Goal: Information Seeking & Learning: Learn about a topic

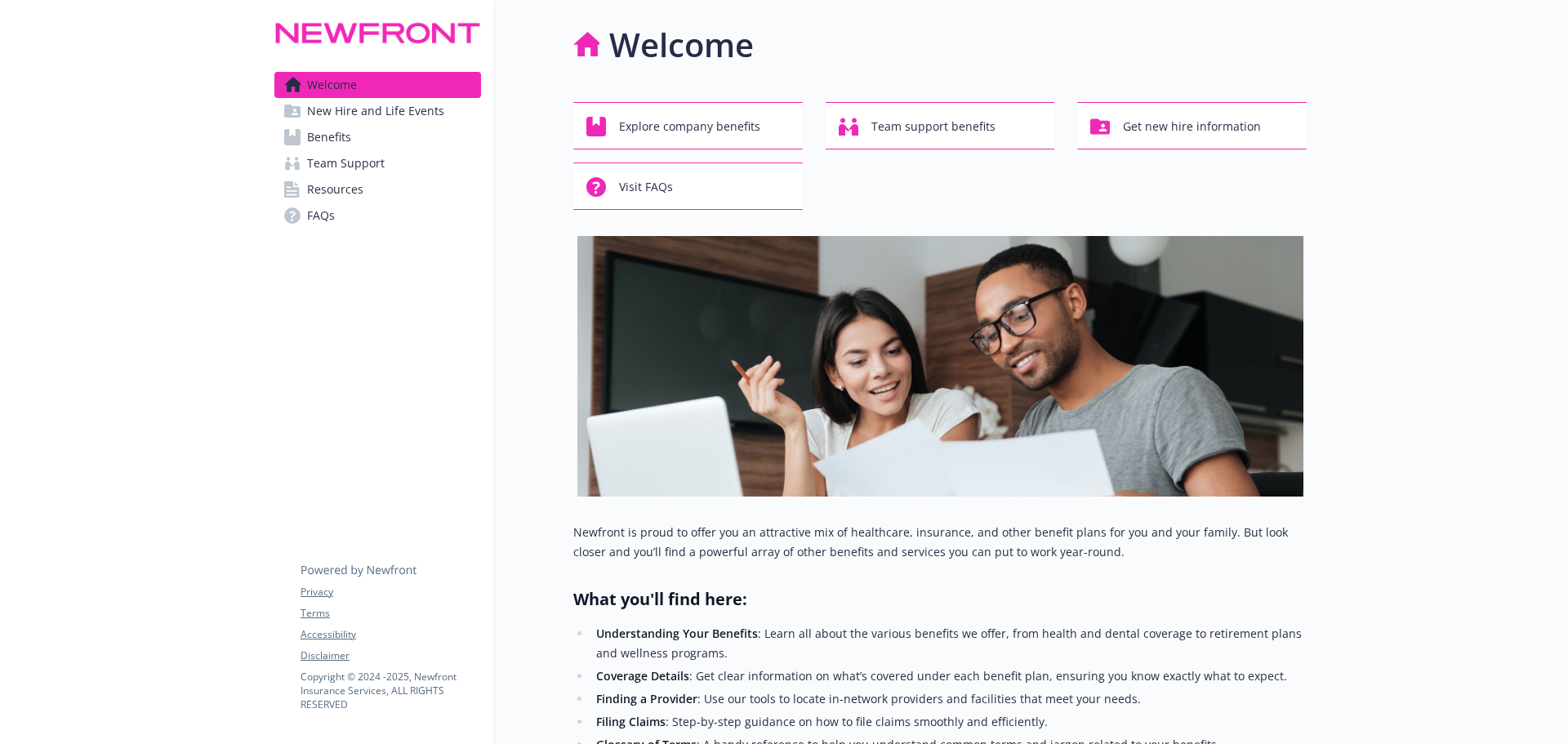
click at [333, 140] on span "Benefits" at bounding box center [329, 137] width 44 height 26
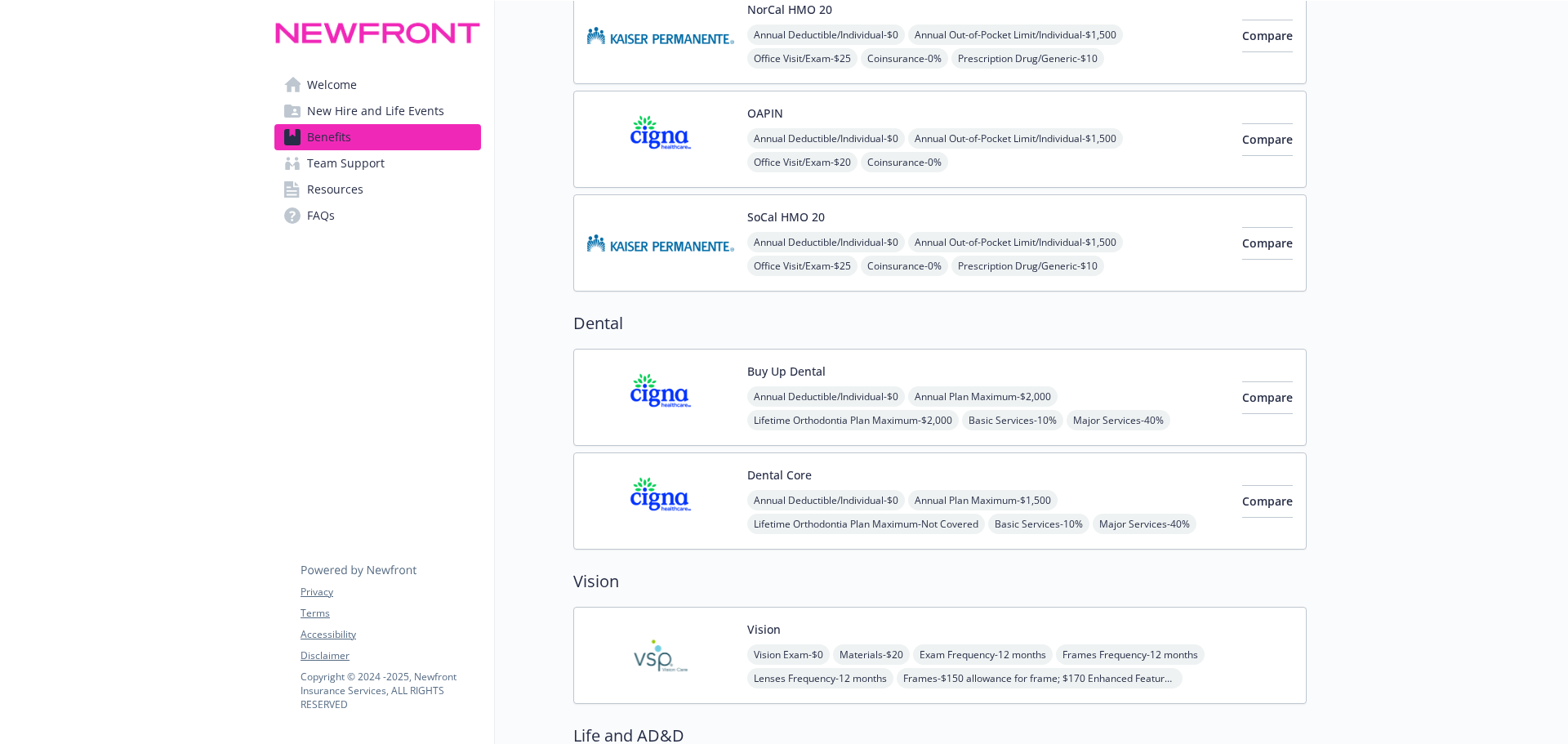
scroll to position [366, 0]
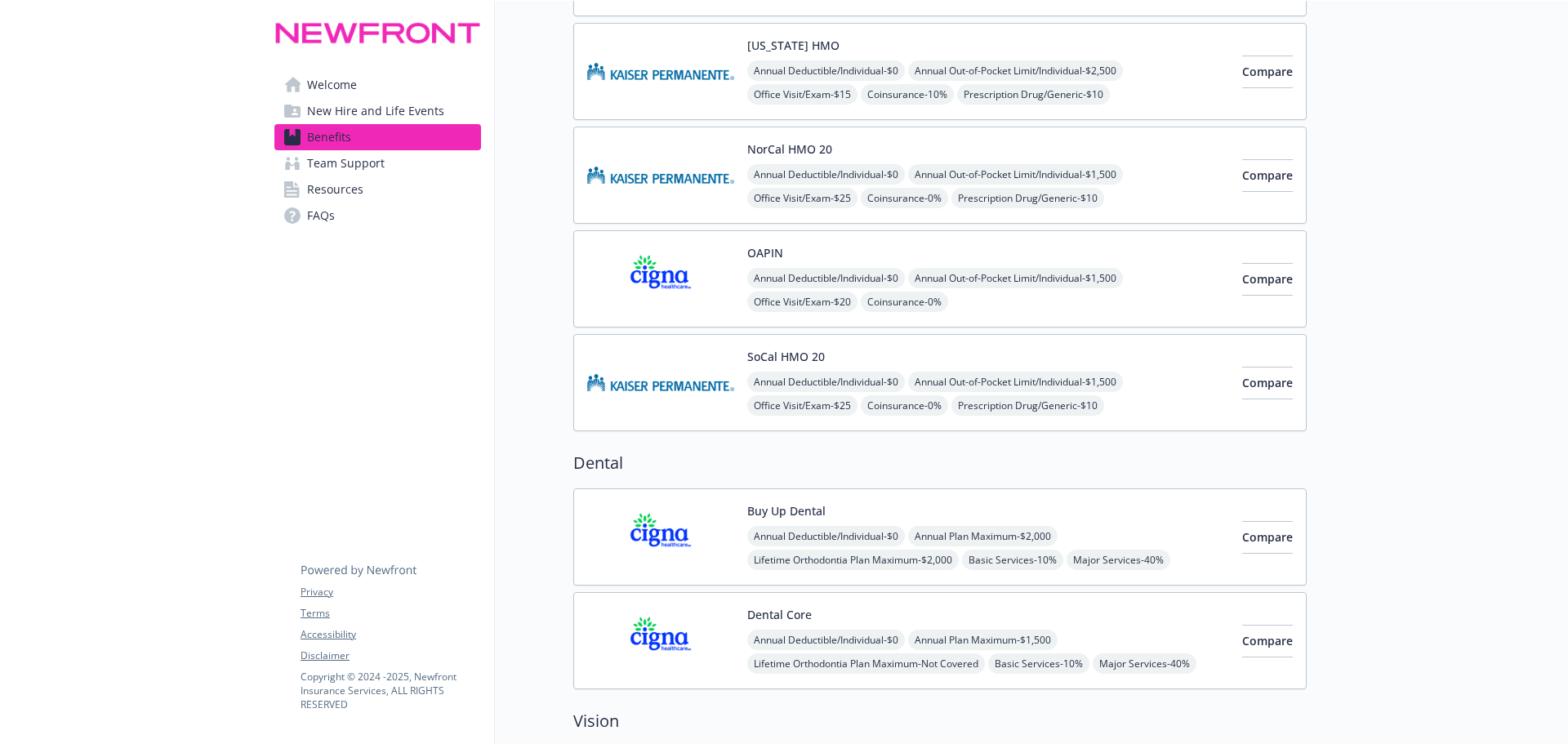
click at [322, 78] on span "Welcome" at bounding box center [332, 85] width 50 height 26
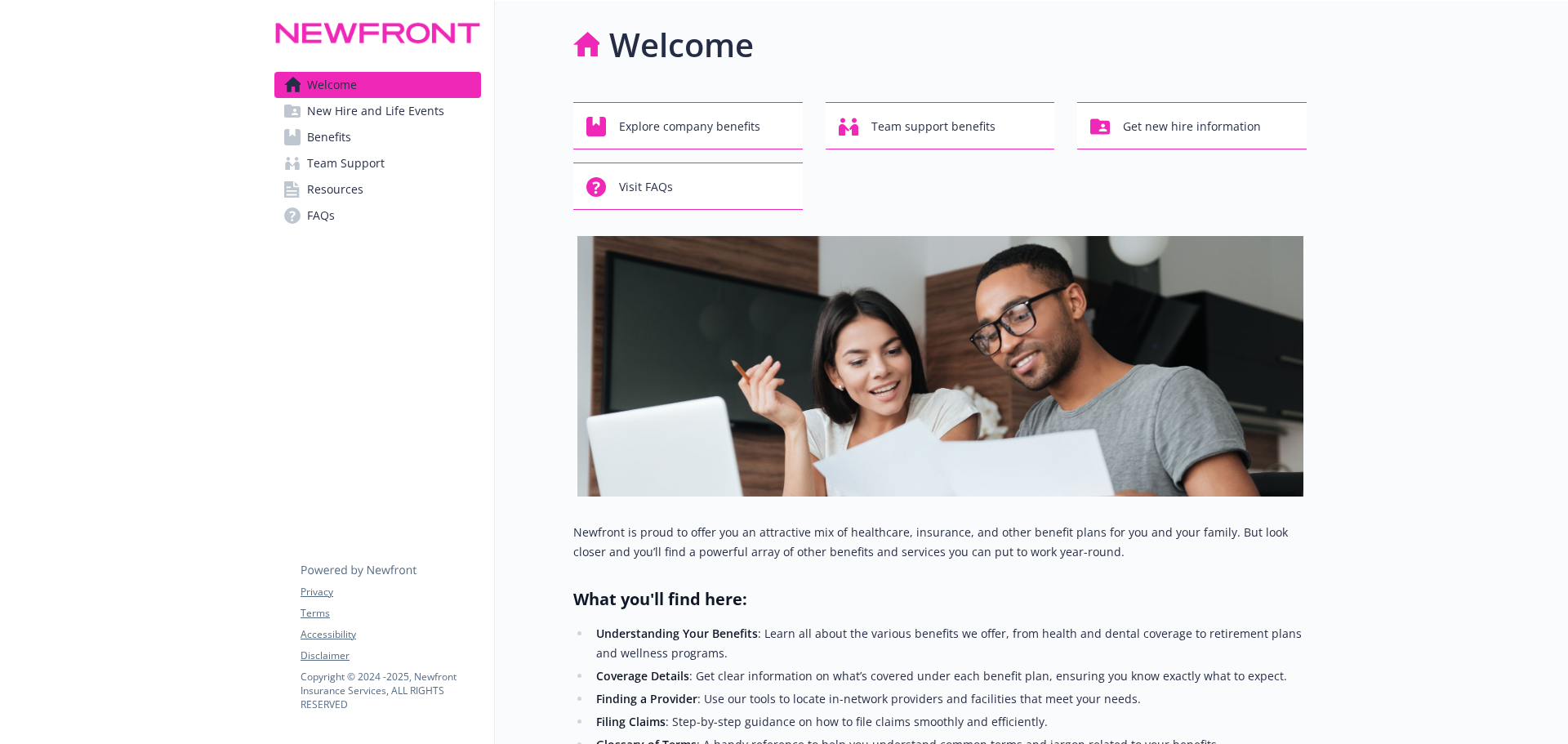
click at [326, 109] on span "New Hire and Life Events" at bounding box center [376, 111] width 137 height 26
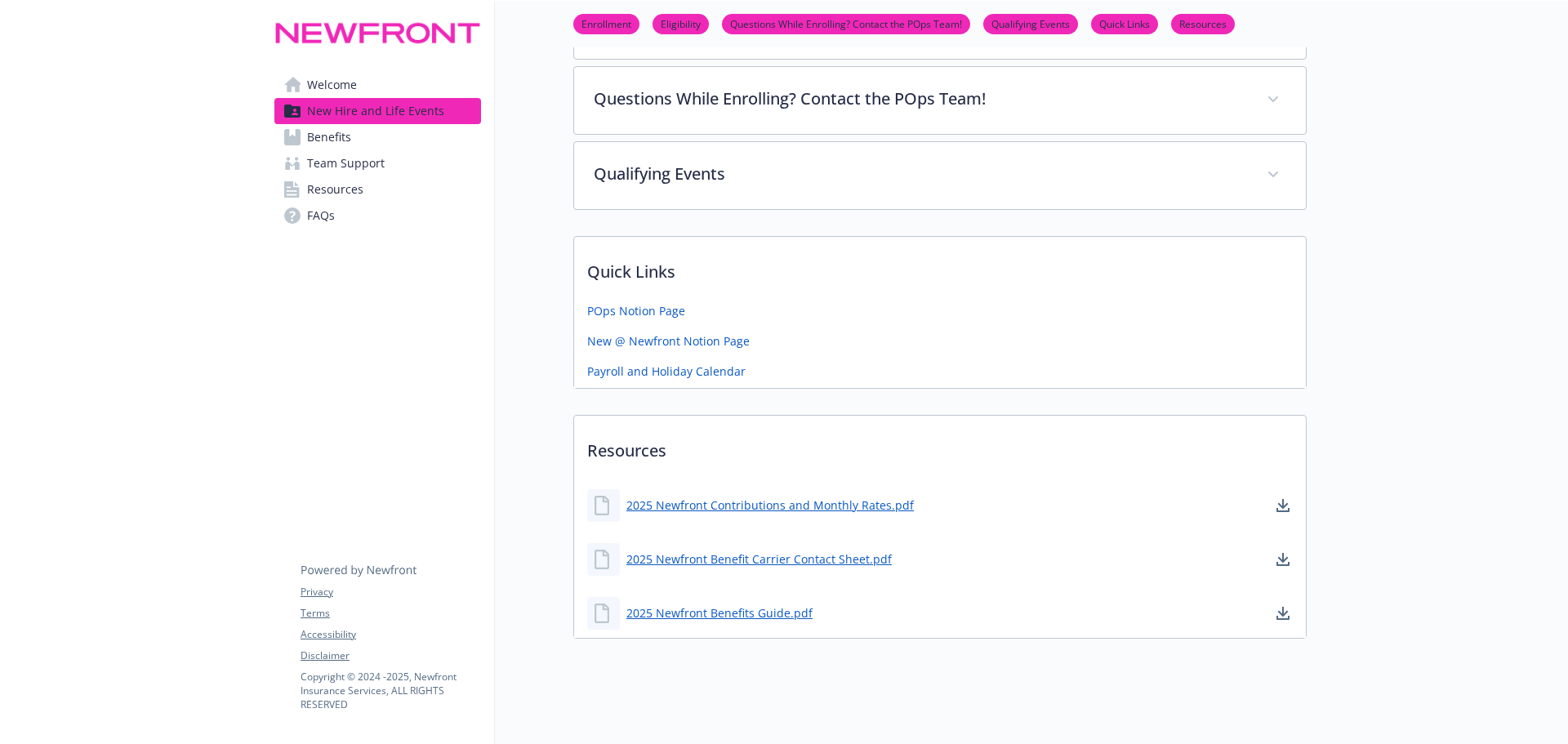
scroll to position [508, 0]
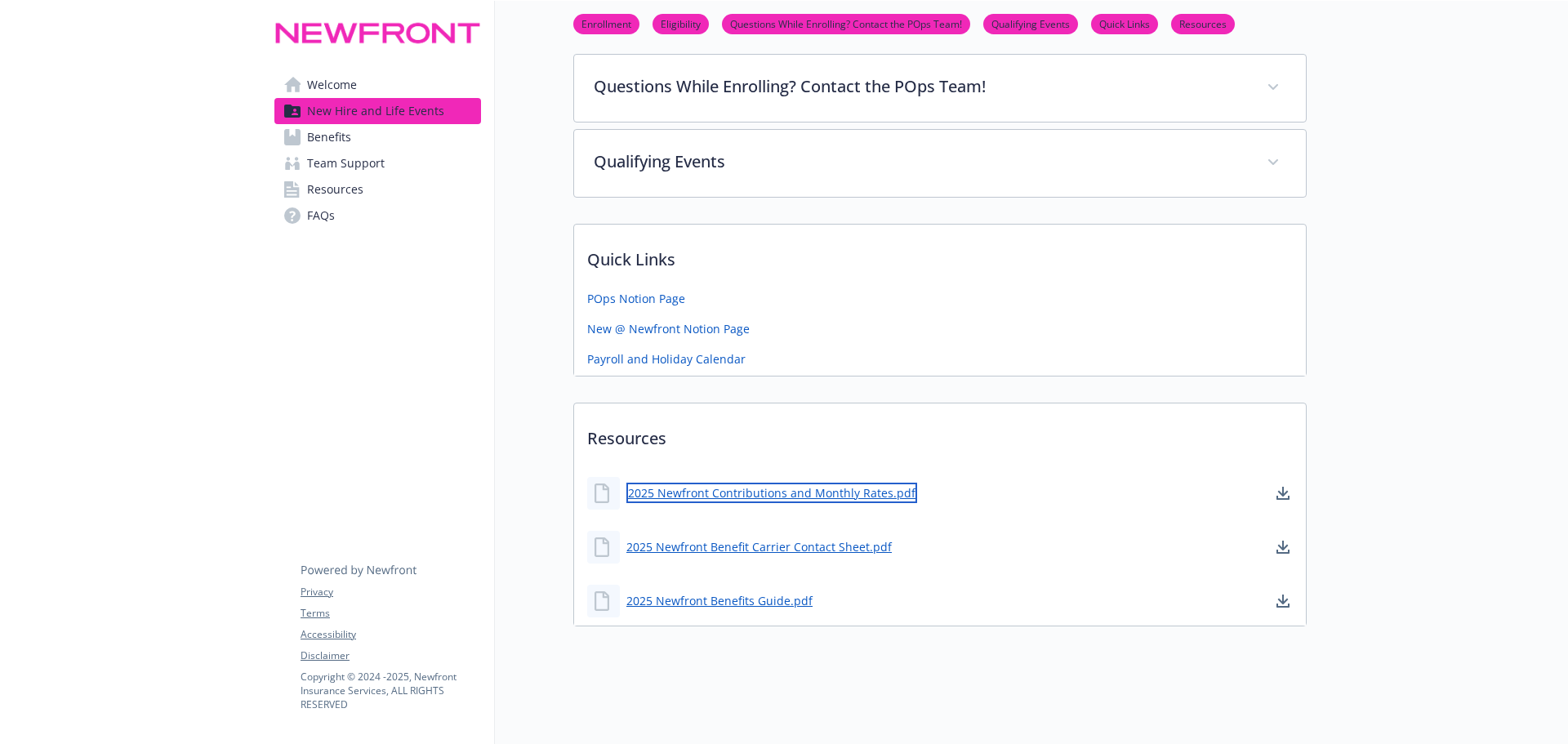
click at [671, 482] on link "2025 Newfront Contributions and Monthly Rates.pdf" at bounding box center [772, 493] width 291 height 20
click at [333, 193] on span "Resources" at bounding box center [335, 189] width 57 height 26
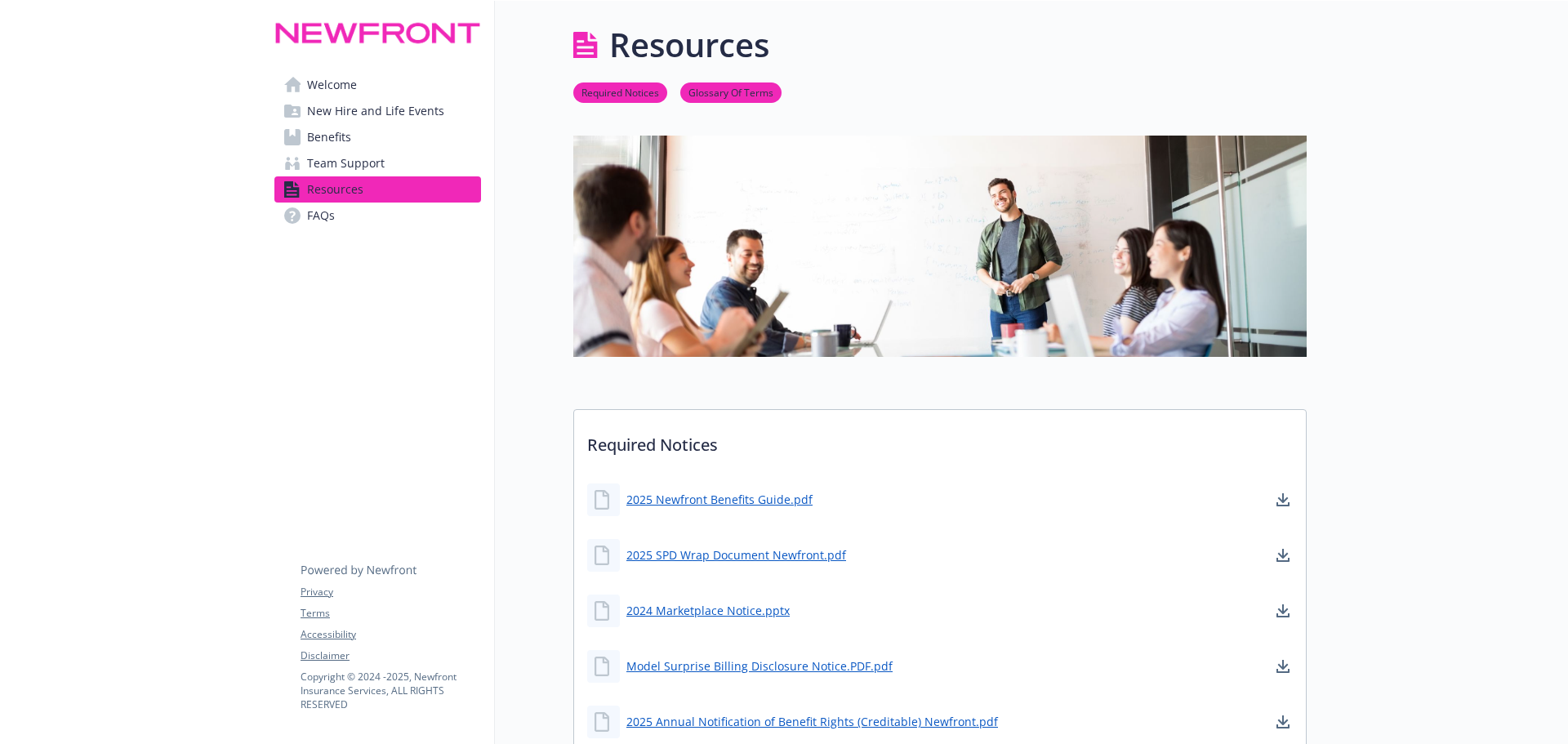
click at [327, 135] on span "Benefits" at bounding box center [329, 137] width 44 height 26
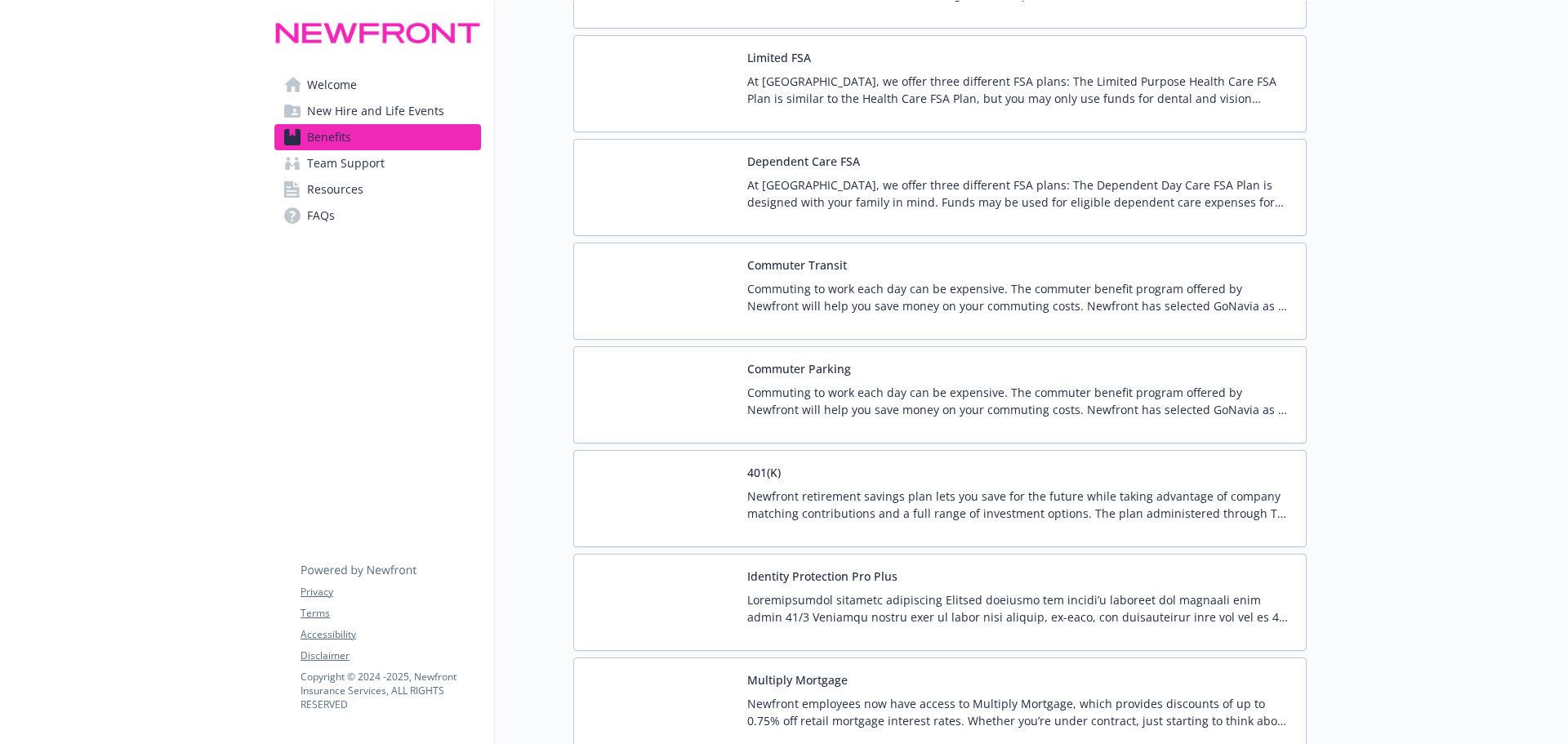
scroll to position [2858, 0]
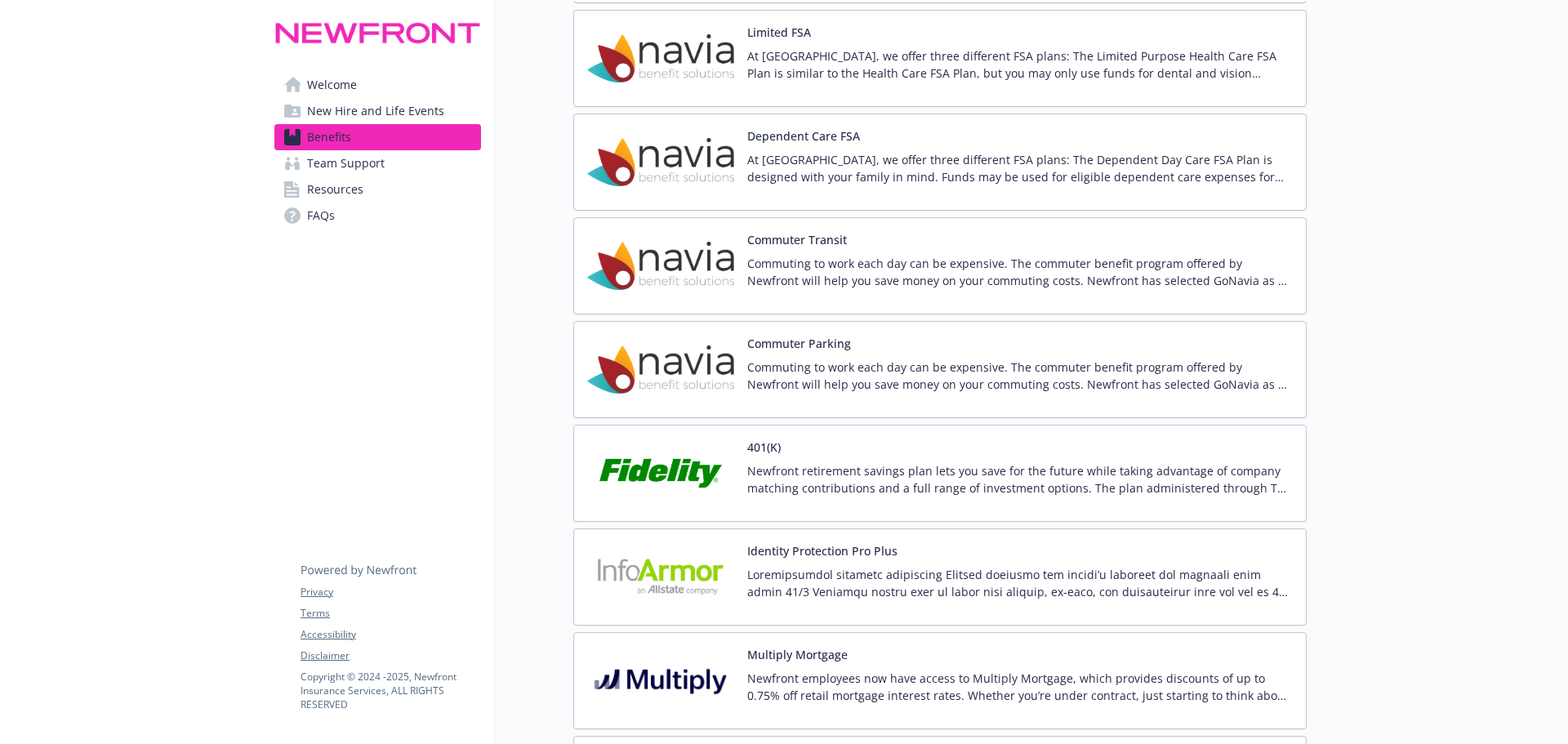
click at [685, 471] on img at bounding box center [661, 473] width 147 height 69
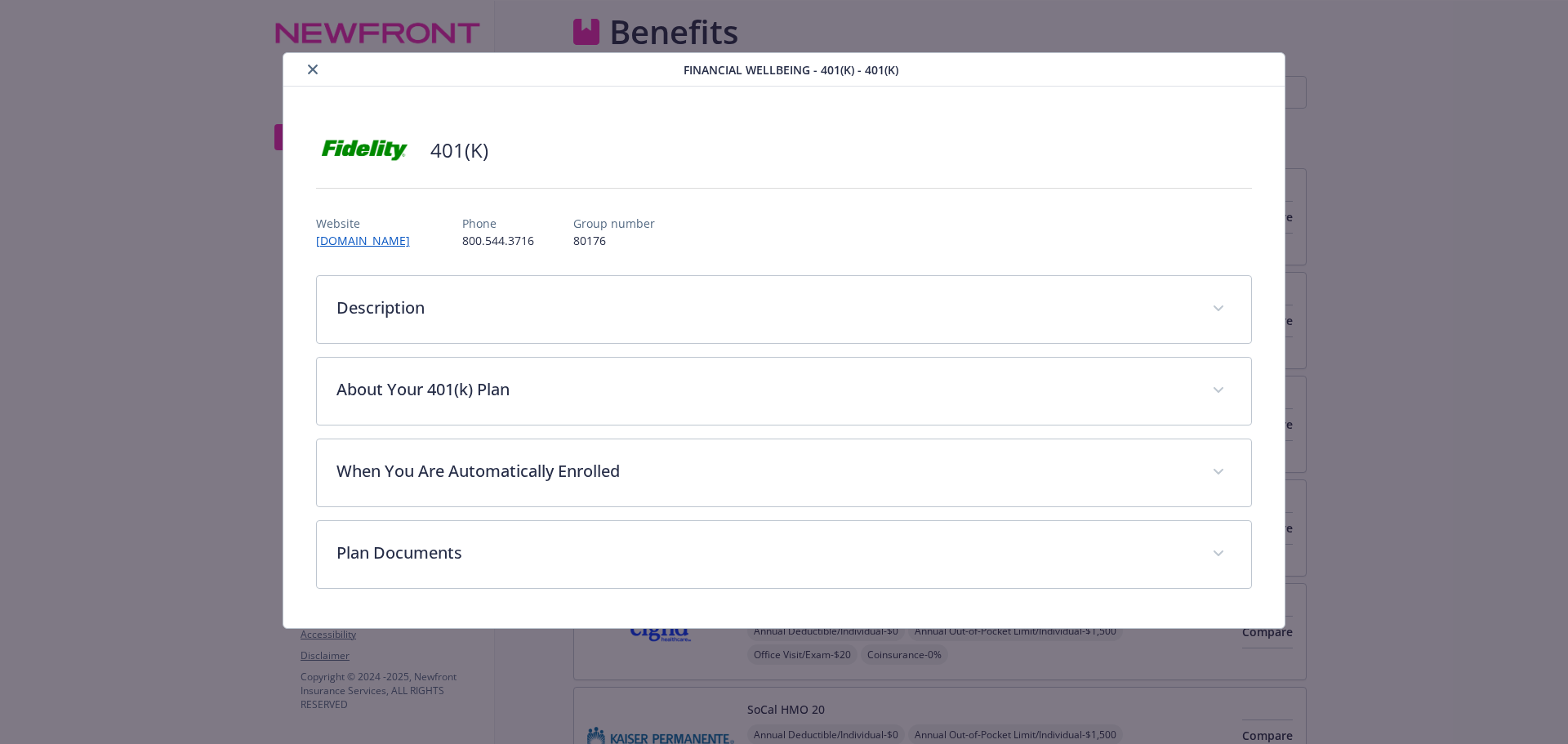
scroll to position [2858, 0]
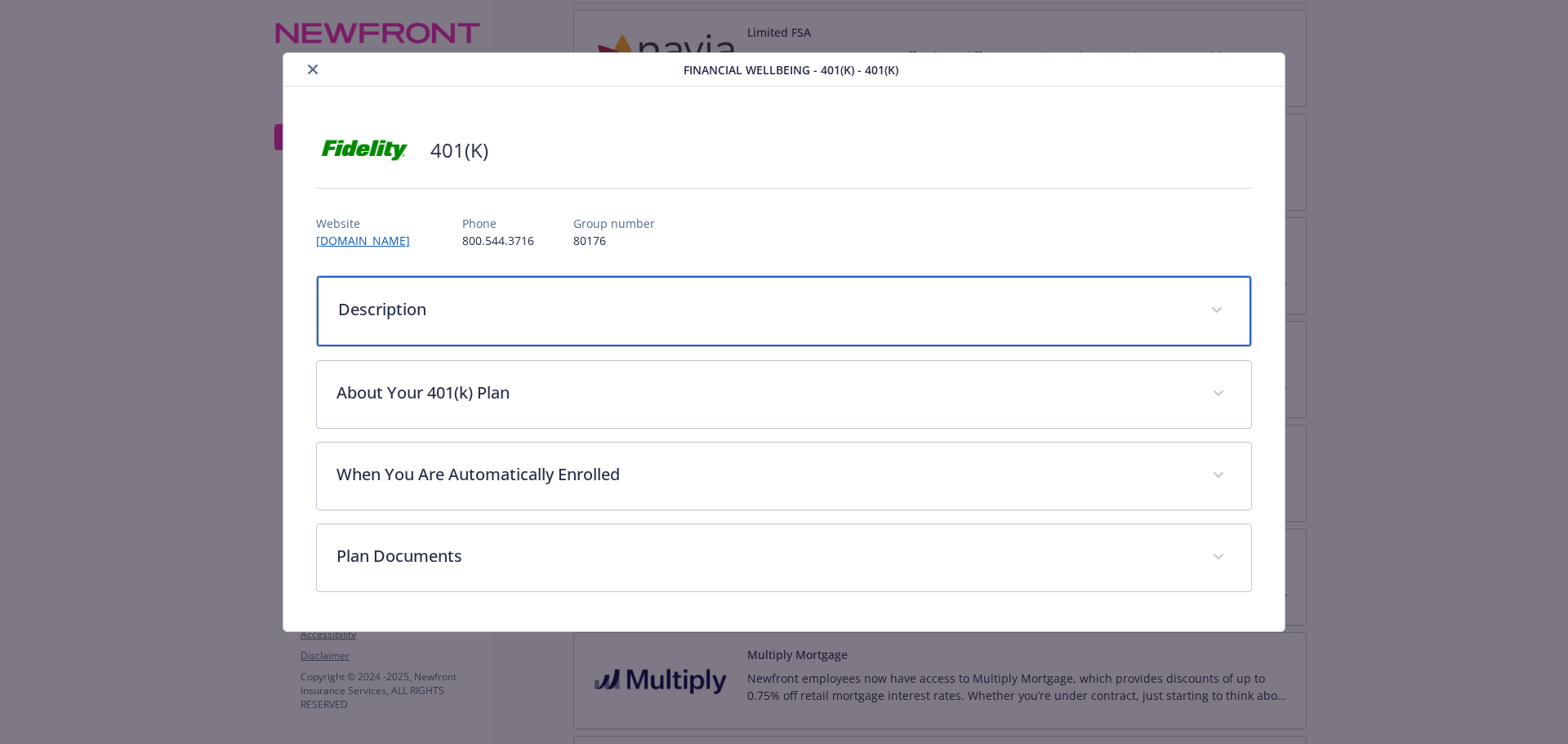
click at [619, 297] on p "Description" at bounding box center [764, 309] width 853 height 25
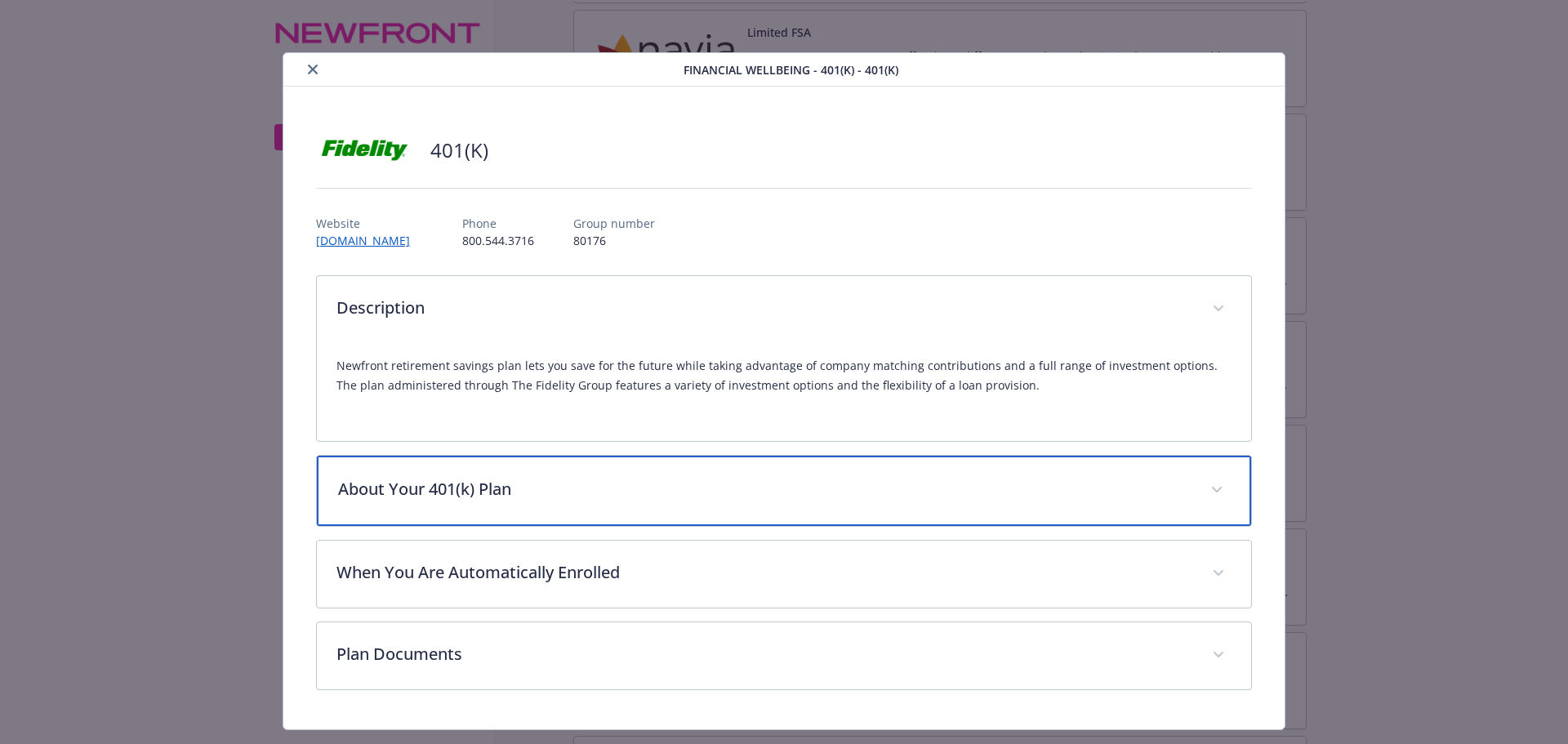
click at [388, 493] on p "About Your 401(k) Plan" at bounding box center [764, 489] width 853 height 25
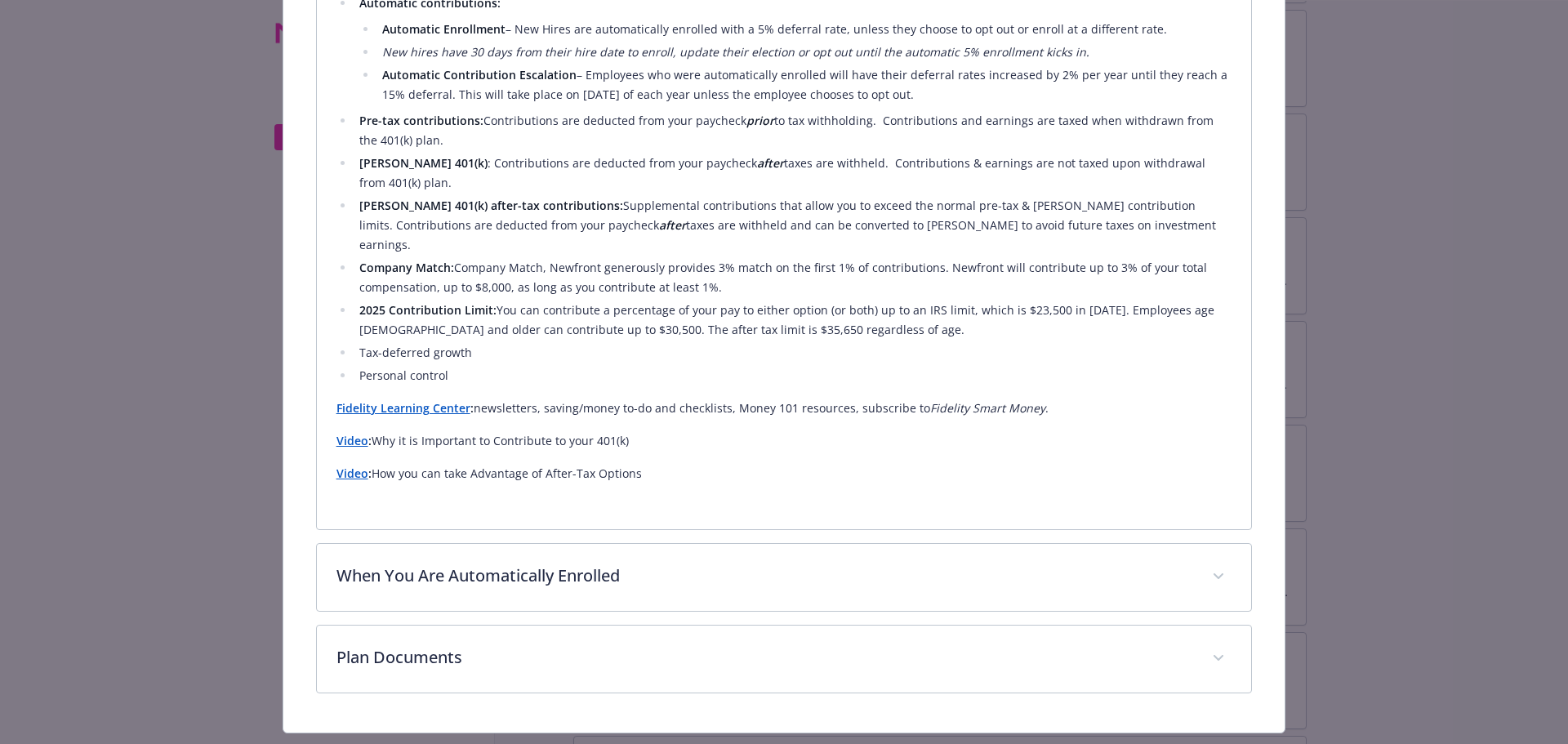
scroll to position [594, 0]
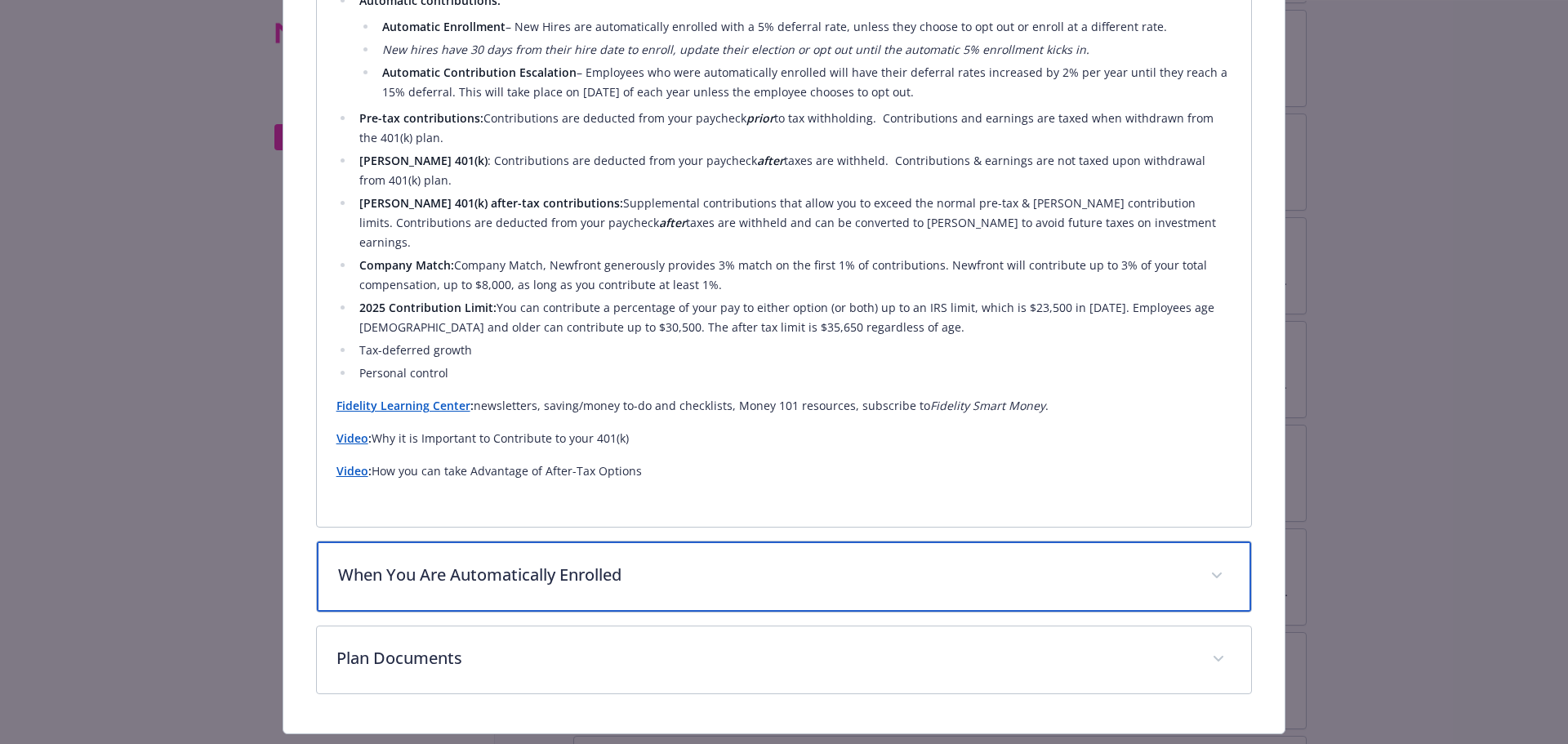
click at [668, 563] on p "When You Are Automatically Enrolled" at bounding box center [764, 575] width 853 height 25
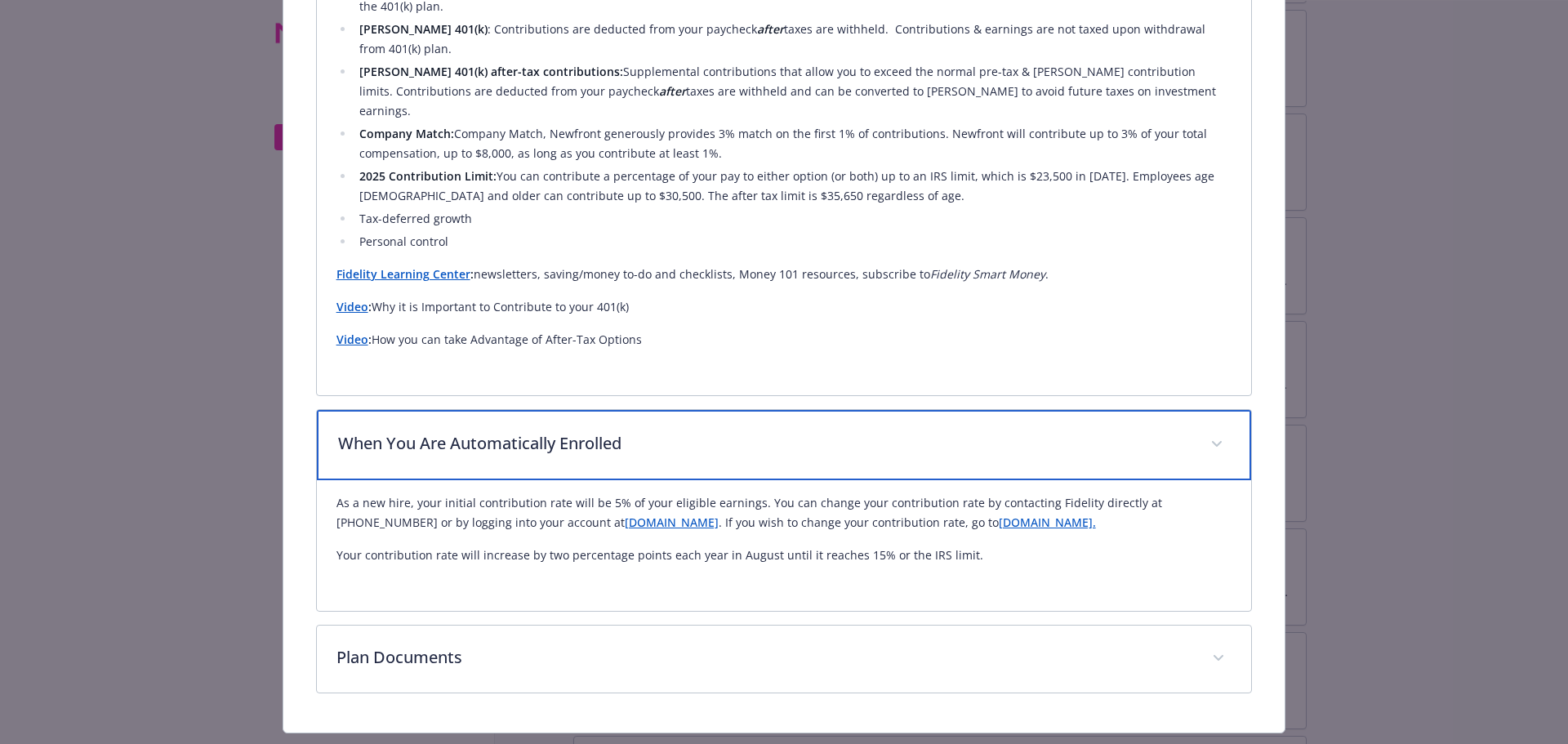
scroll to position [725, 0]
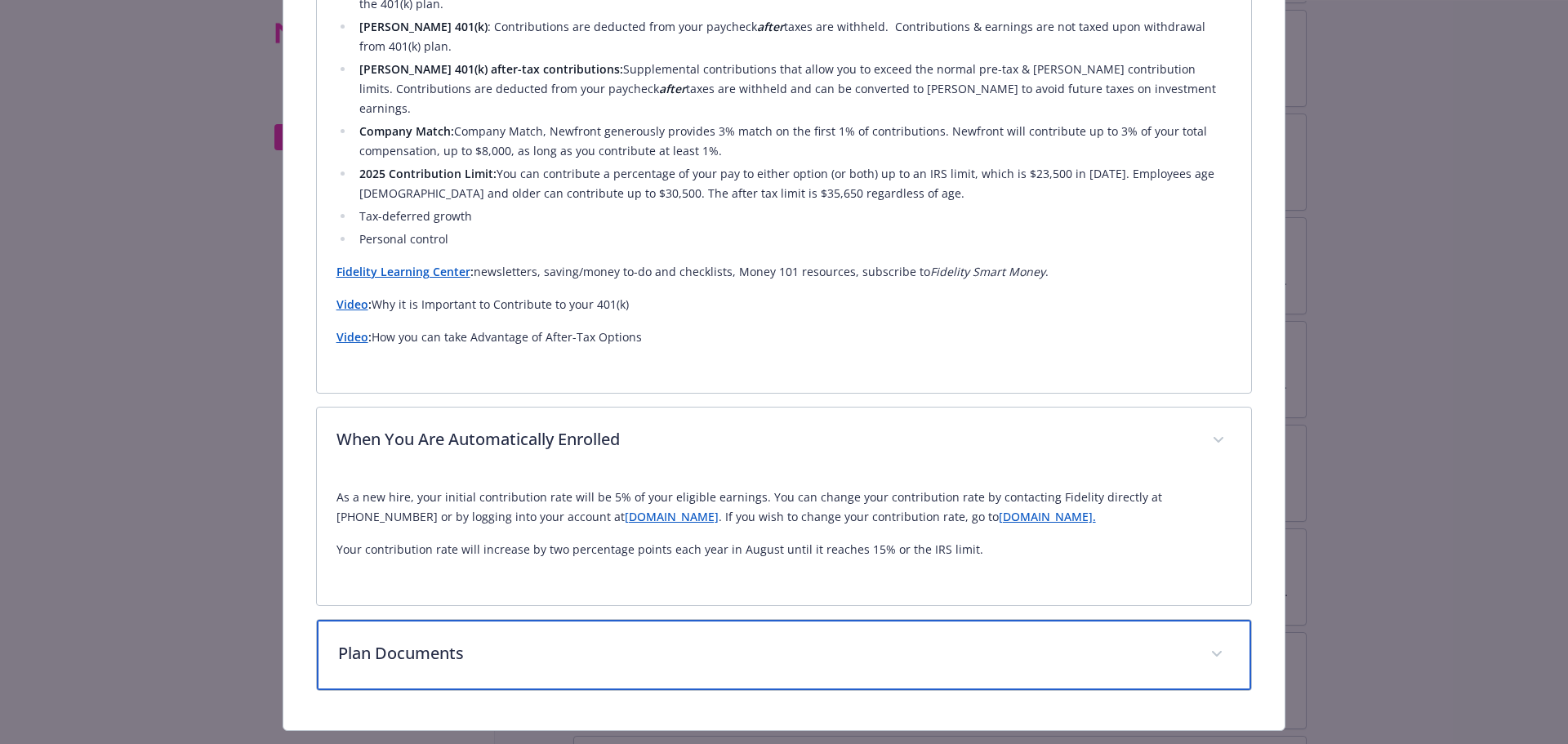
click at [621, 620] on div "Plan Documents" at bounding box center [784, 654] width 935 height 70
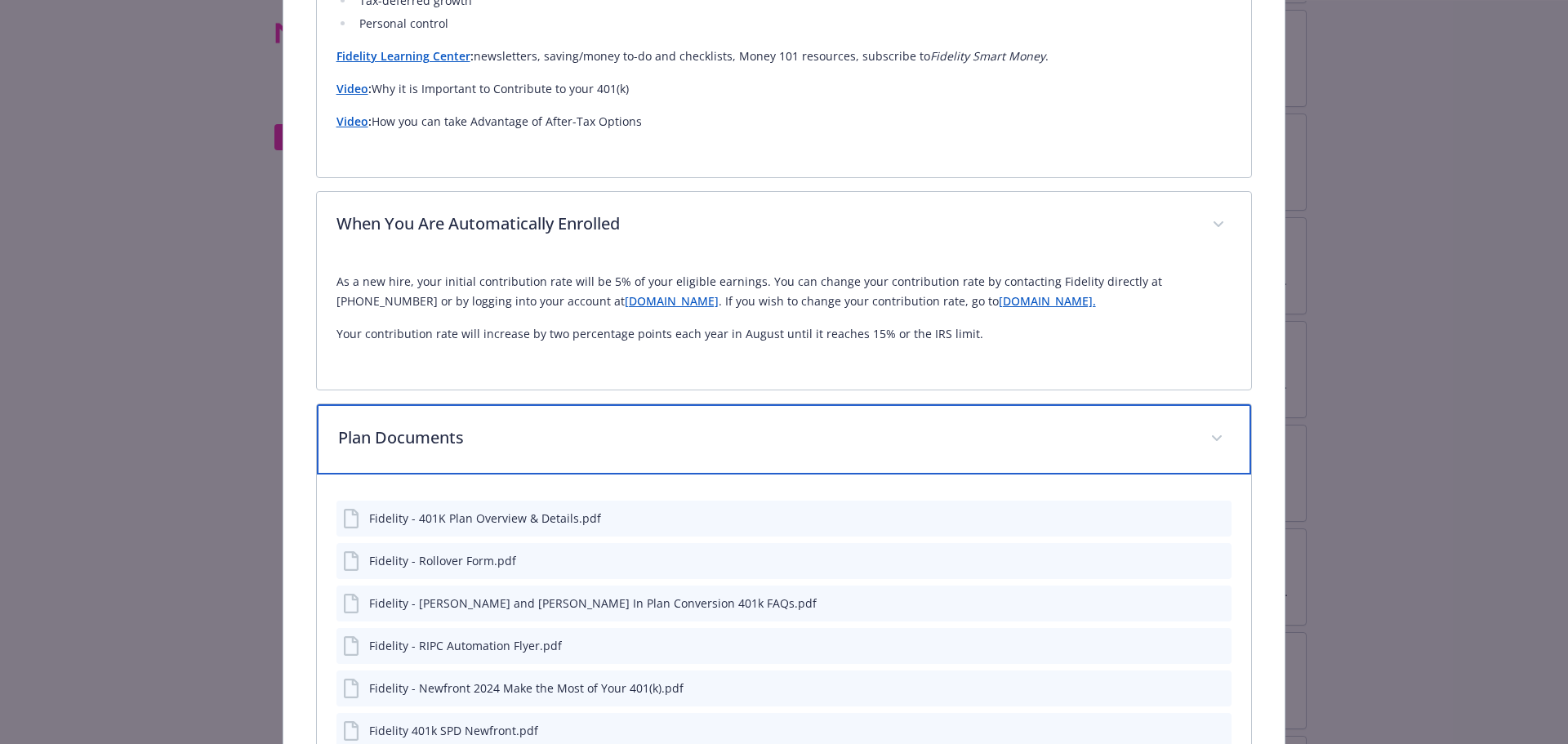
scroll to position [969, 0]
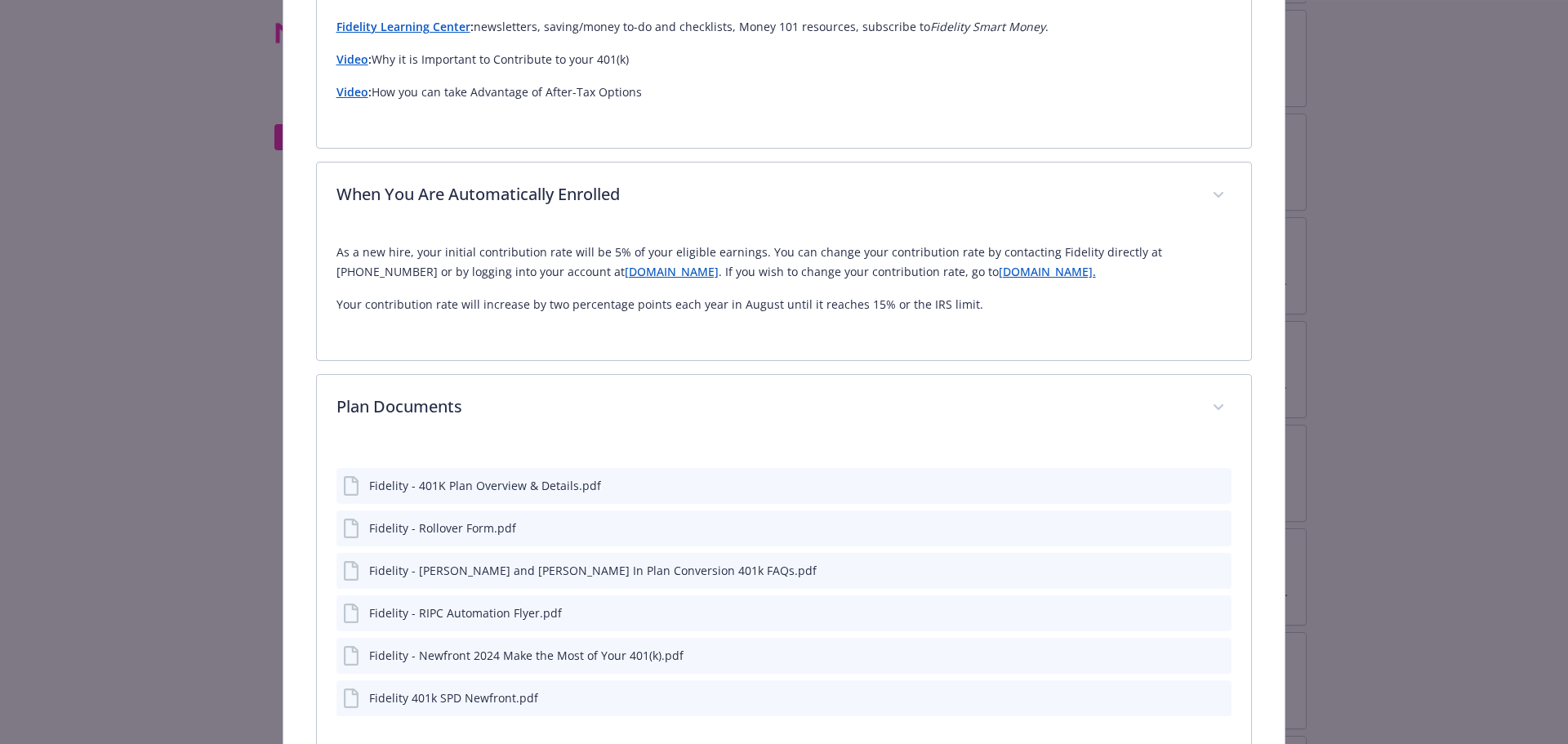
click at [428, 647] on div "Fidelity - Newfront 2024 Make the Most of Your 401(k).pdf" at bounding box center [526, 655] width 315 height 17
click at [1208, 649] on icon "preview file" at bounding box center [1215, 655] width 14 height 12
